Goal: Task Accomplishment & Management: Manage account settings

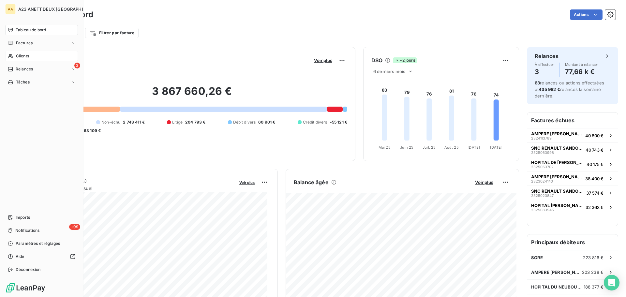
click at [33, 55] on div "Clients" at bounding box center [41, 56] width 73 height 10
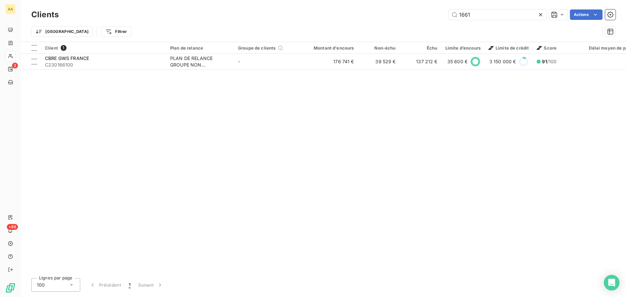
drag, startPoint x: 484, startPoint y: 15, endPoint x: 427, endPoint y: 12, distance: 56.8
click at [445, 12] on div "1661 Actions" at bounding box center [341, 14] width 549 height 10
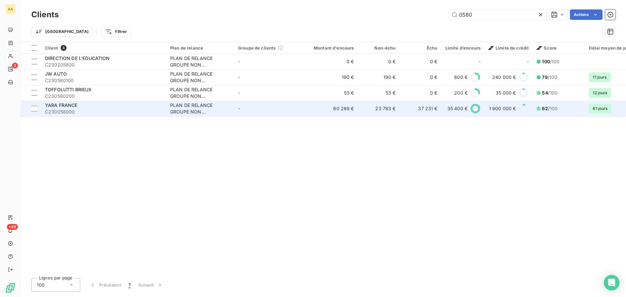
type input "0580"
click at [90, 108] on div "YARA FRANCE" at bounding box center [103, 105] width 117 height 7
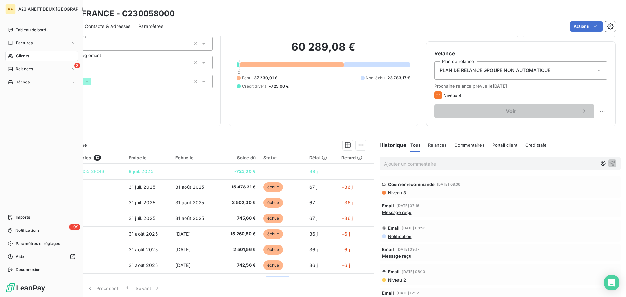
click at [24, 57] on span "Clients" at bounding box center [22, 56] width 13 height 6
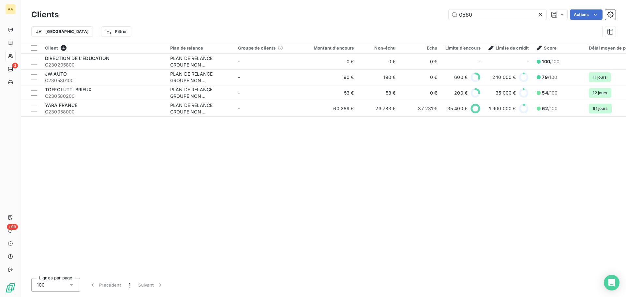
drag, startPoint x: 486, startPoint y: 19, endPoint x: 363, endPoint y: 9, distance: 123.1
click at [396, 16] on div "0580 Actions" at bounding box center [341, 14] width 549 height 10
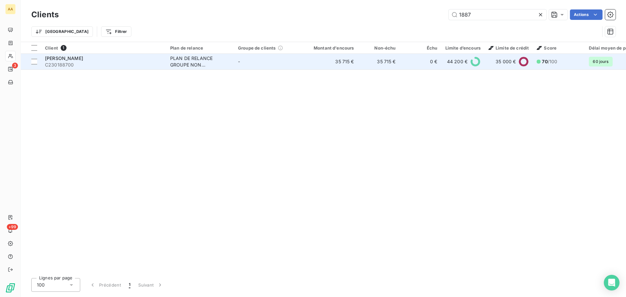
type input "1887"
click at [83, 60] on span "[PERSON_NAME]" at bounding box center [64, 58] width 38 height 6
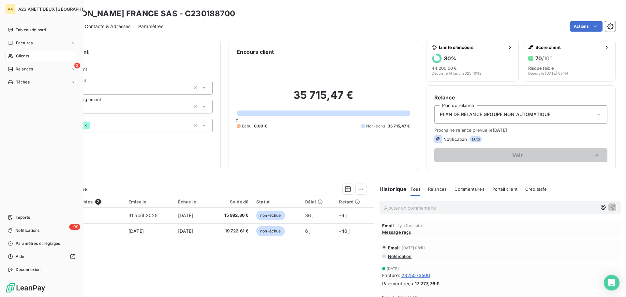
drag, startPoint x: 19, startPoint y: 56, endPoint x: 69, endPoint y: 52, distance: 50.4
click at [21, 57] on span "Clients" at bounding box center [22, 56] width 13 height 6
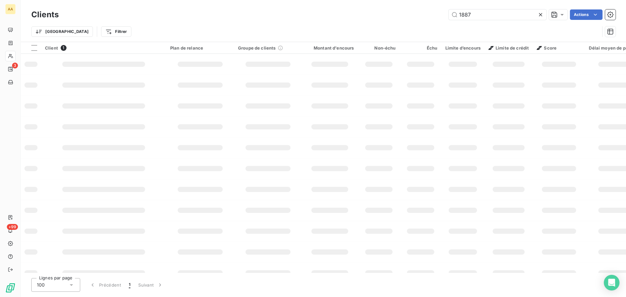
drag, startPoint x: 490, startPoint y: 10, endPoint x: 394, endPoint y: 14, distance: 95.7
click at [412, 11] on div "1887 Actions" at bounding box center [341, 14] width 549 height 10
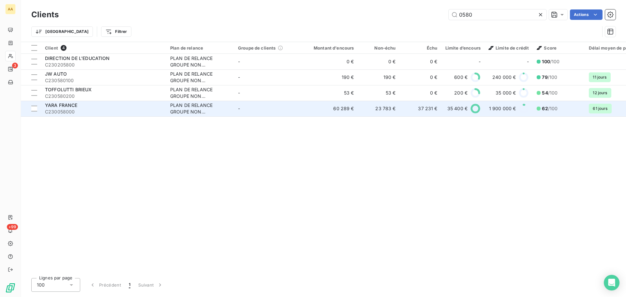
type input "0580"
click at [108, 105] on div "YARA FRANCE" at bounding box center [103, 105] width 117 height 7
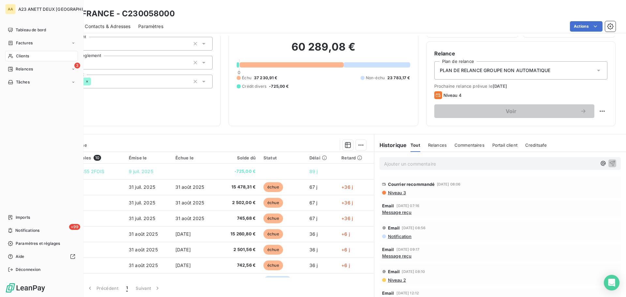
click at [16, 54] on span "Clients" at bounding box center [22, 56] width 13 height 6
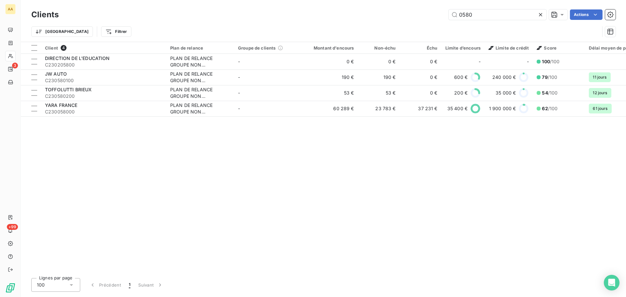
drag, startPoint x: 492, startPoint y: 14, endPoint x: 325, endPoint y: -6, distance: 167.9
click at [325, 0] on html "AA 3 +99 Clients 0580 Actions Trier Filtrer Client 4 Plan de relance Groupe de …" at bounding box center [313, 148] width 626 height 297
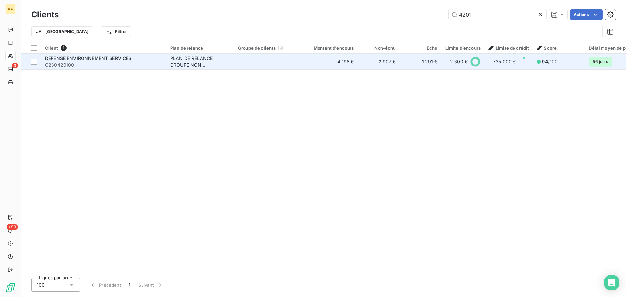
type input "4201"
click at [85, 63] on span "C230420100" at bounding box center [103, 65] width 117 height 7
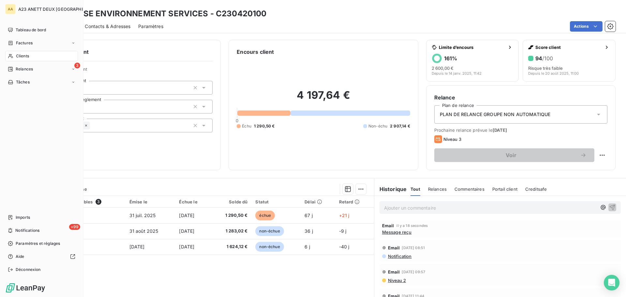
click at [19, 59] on span "Clients" at bounding box center [22, 56] width 13 height 6
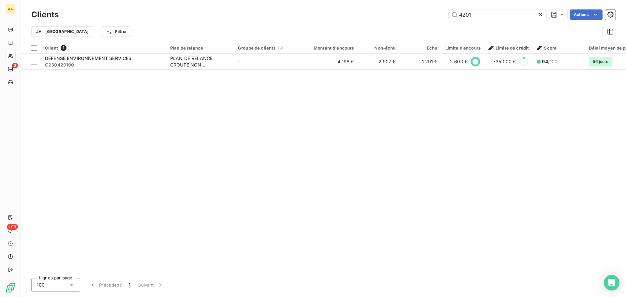
drag, startPoint x: 477, startPoint y: 15, endPoint x: 419, endPoint y: 4, distance: 59.1
click at [415, 16] on div "4201 Actions" at bounding box center [341, 14] width 549 height 10
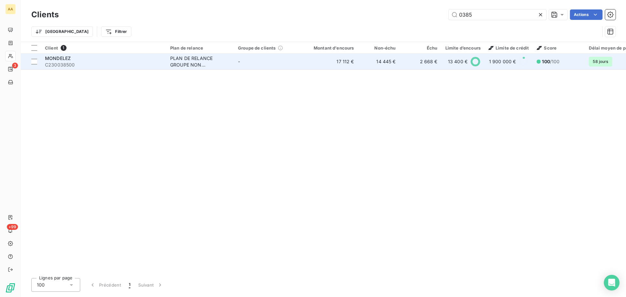
type input "0385"
click at [111, 63] on span "C230038500" at bounding box center [103, 65] width 117 height 7
